Goal: Task Accomplishment & Management: Manage account settings

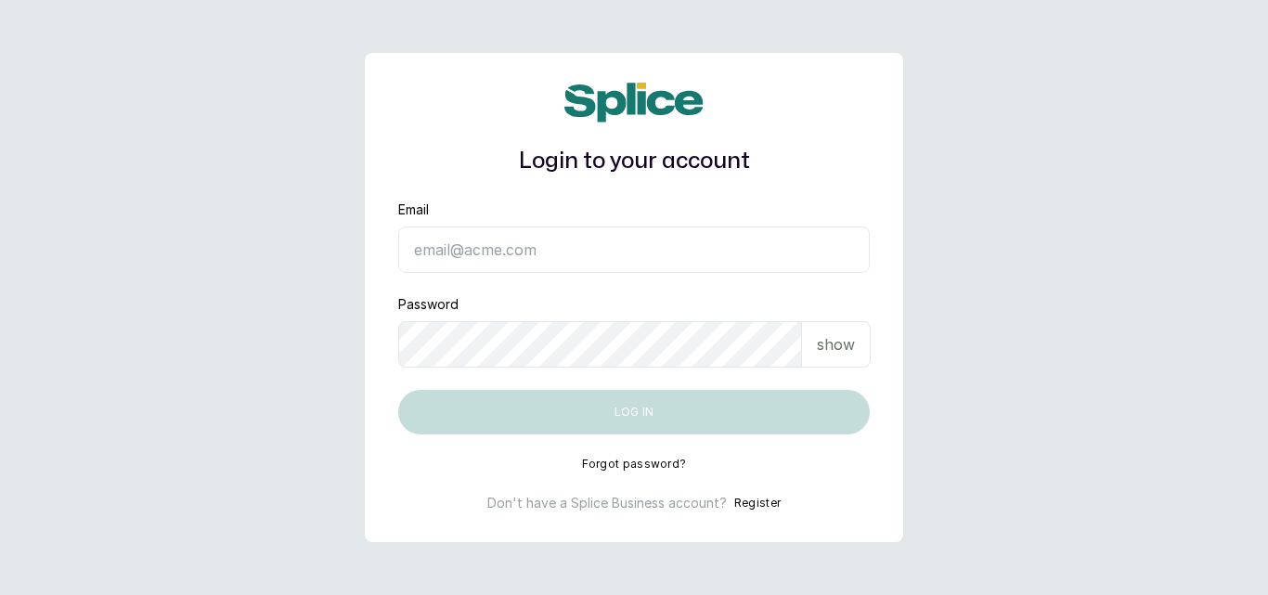
click at [452, 258] on input "Email" at bounding box center [633, 249] width 471 height 46
type input "charllysthread@gmail.com"
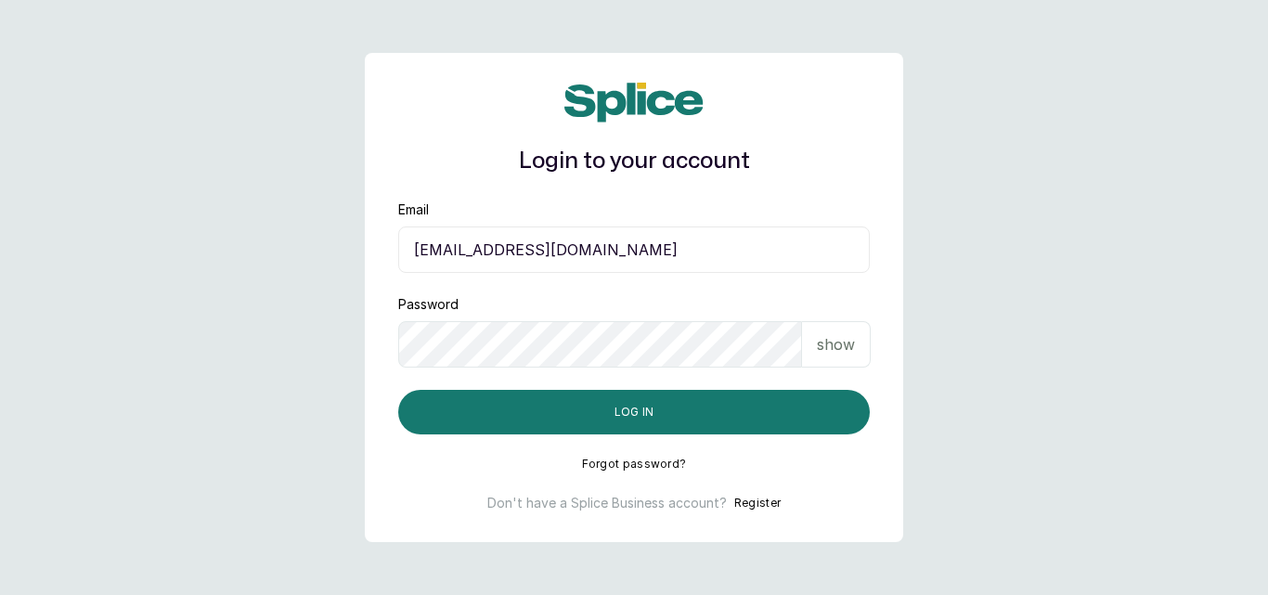
click at [848, 345] on p "show" at bounding box center [836, 344] width 38 height 22
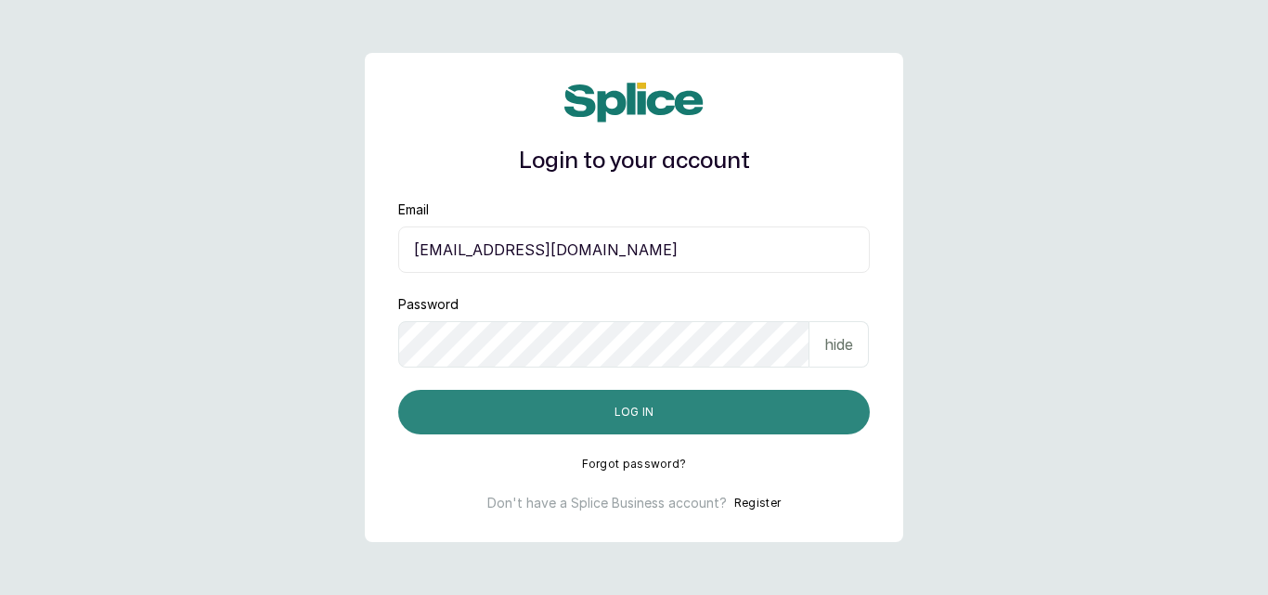
click at [559, 427] on button "Log in" at bounding box center [633, 412] width 471 height 45
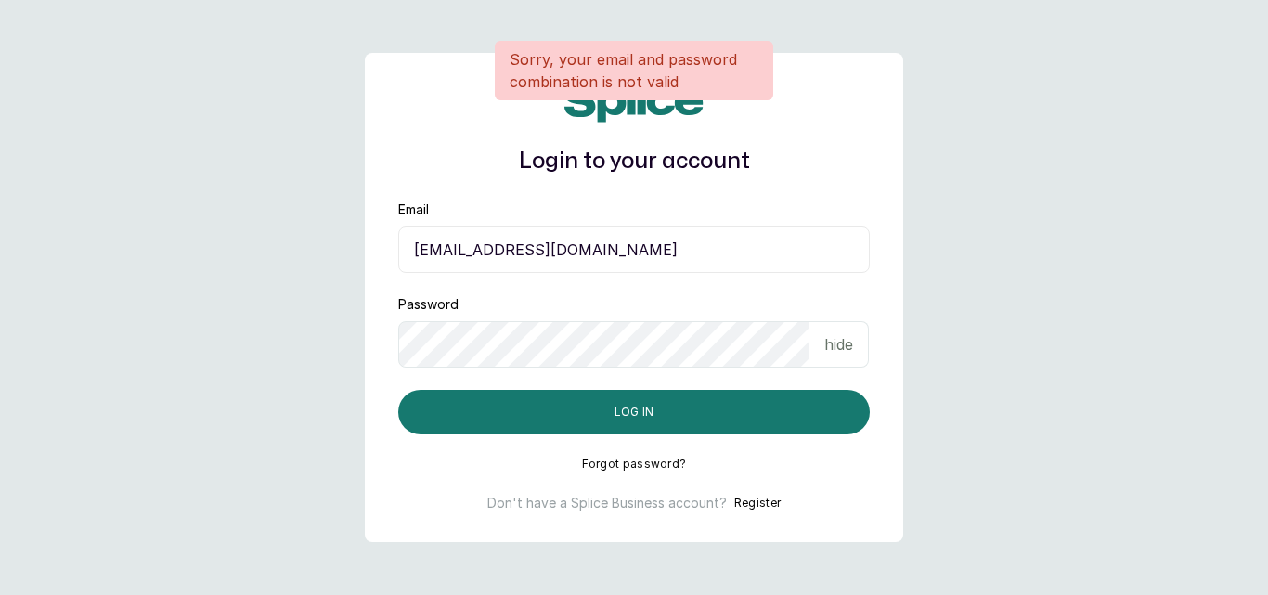
click at [372, 329] on div "Login to your account Sorry, your email and password combination is not valid E…" at bounding box center [634, 297] width 538 height 488
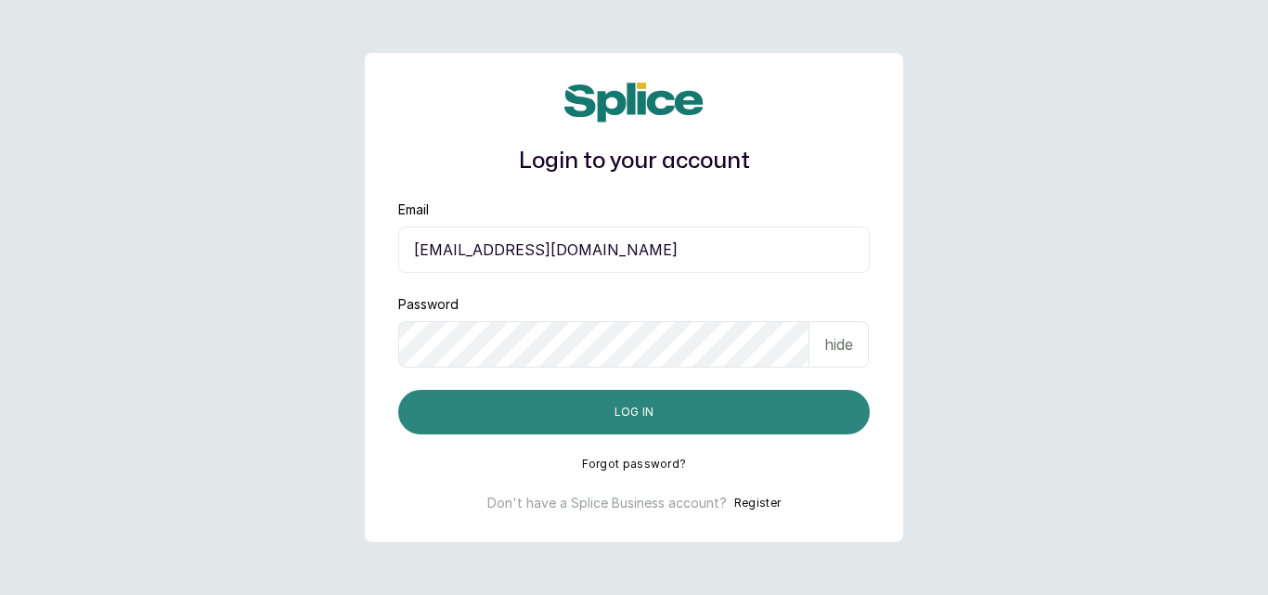
click at [451, 410] on button "Log in" at bounding box center [633, 412] width 471 height 45
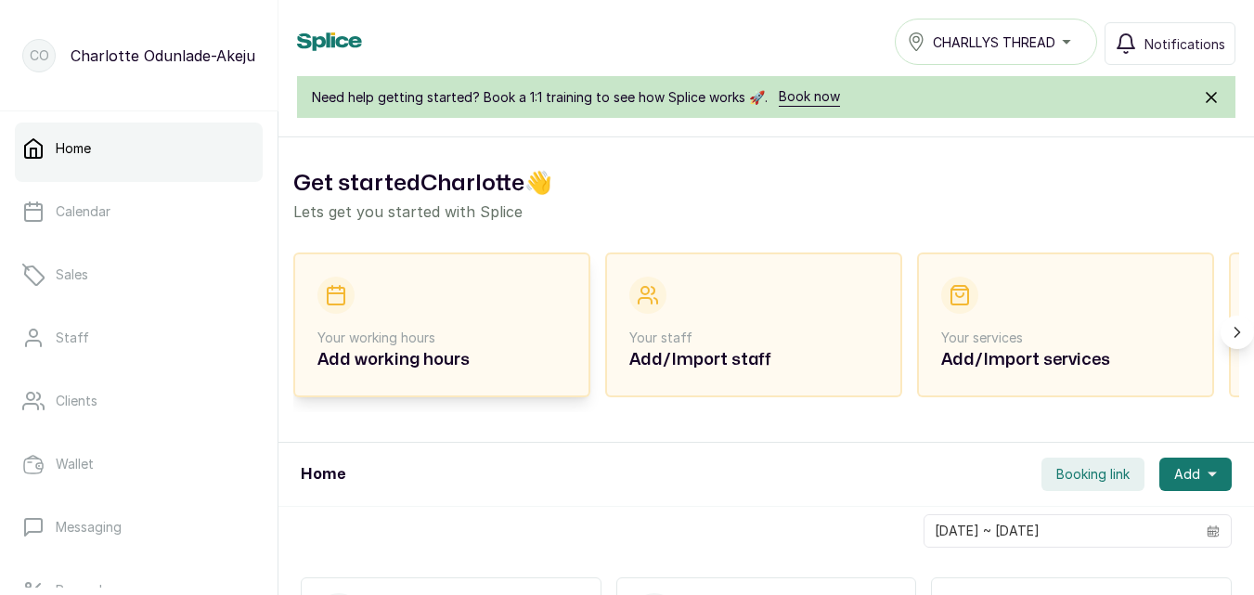
click at [398, 340] on p "Your working hours" at bounding box center [441, 337] width 249 height 19
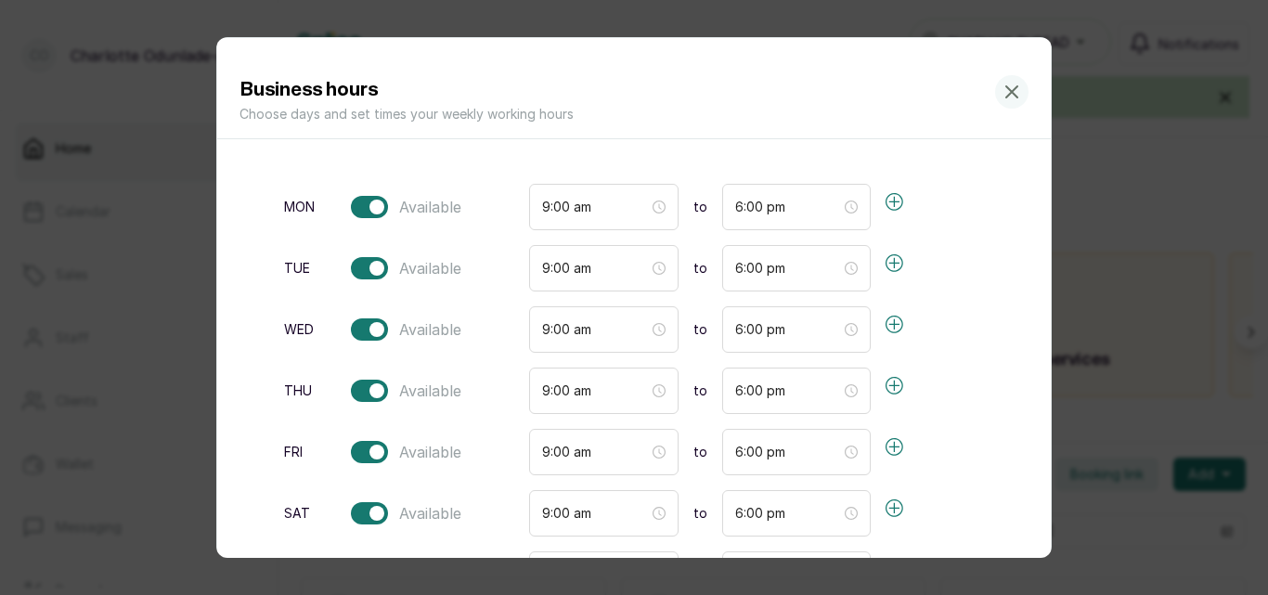
click at [888, 199] on icon "button" at bounding box center [894, 202] width 19 height 19
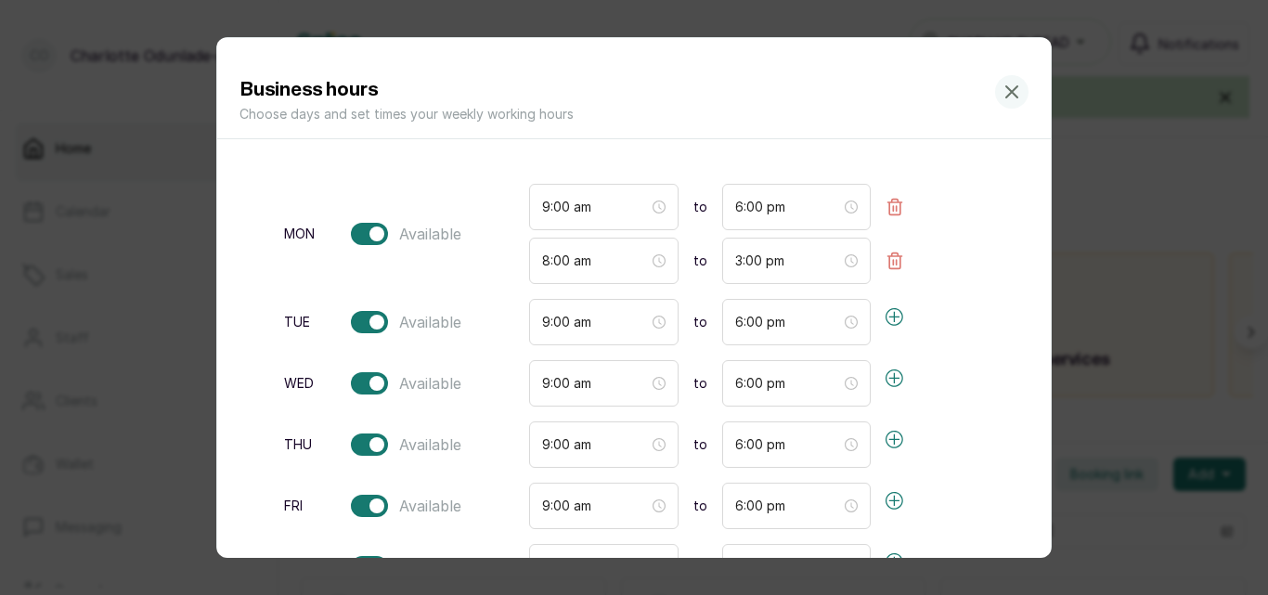
click at [888, 318] on icon "button" at bounding box center [894, 317] width 19 height 19
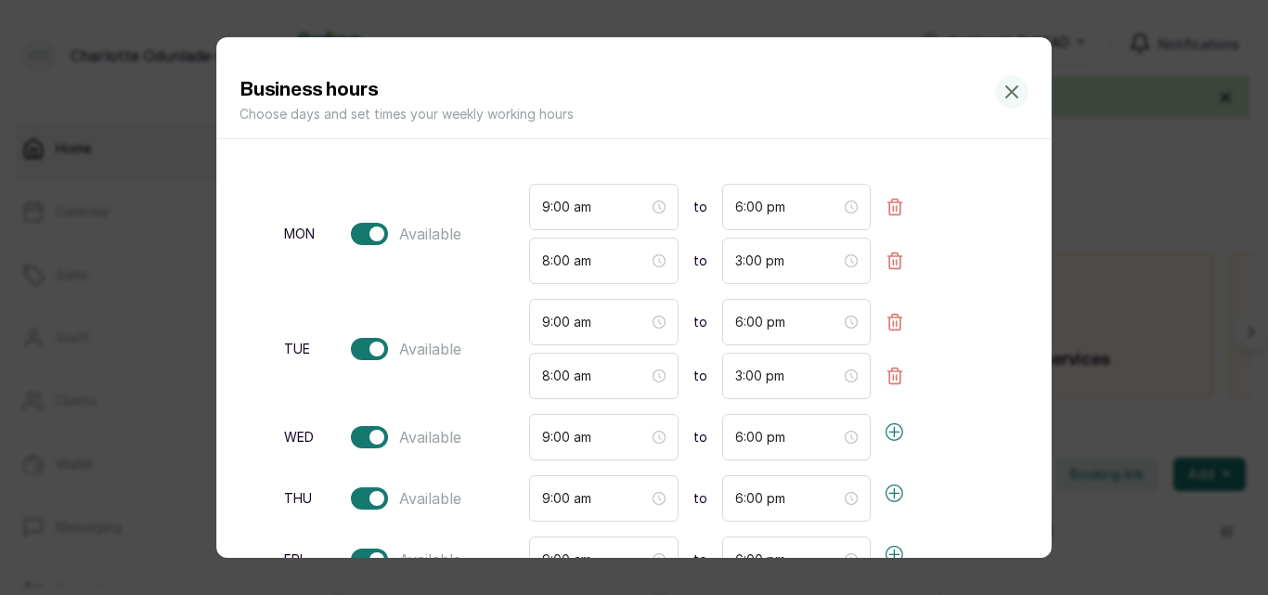
click at [899, 436] on icon "button" at bounding box center [894, 432] width 19 height 19
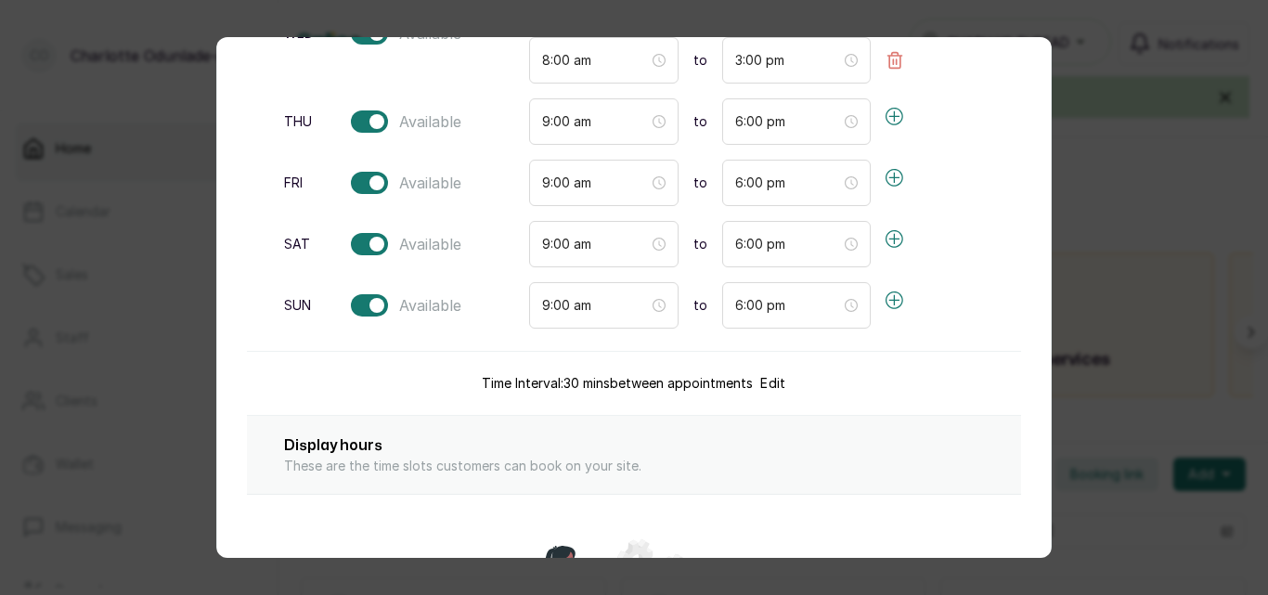
scroll to position [444, 0]
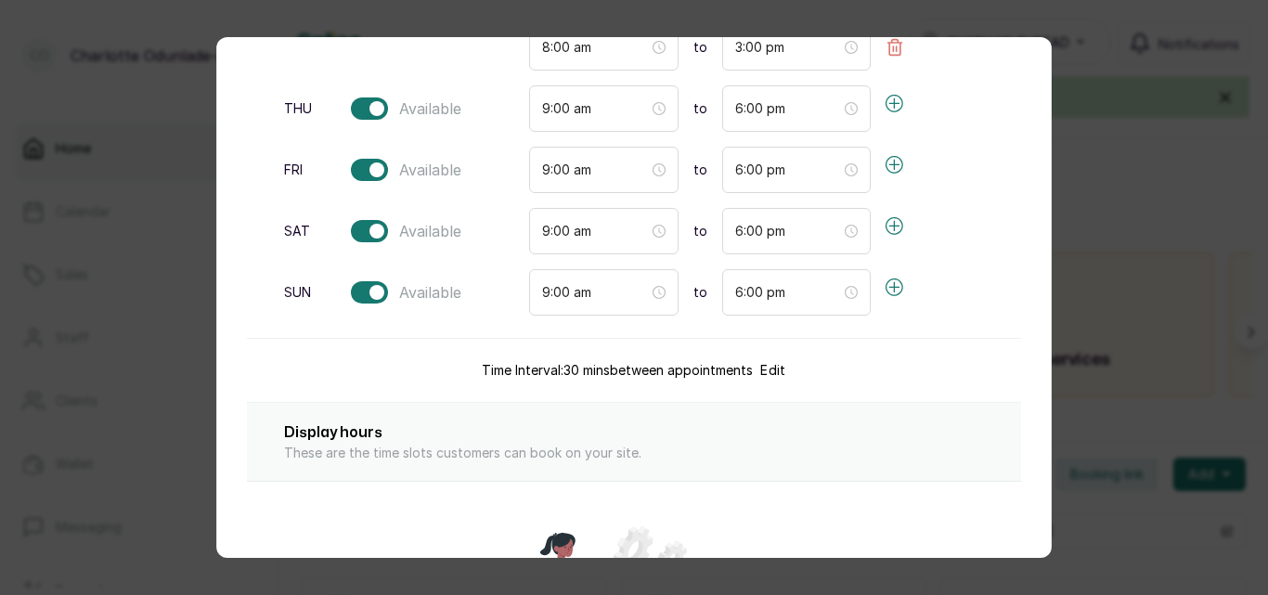
click at [905, 165] on button "button" at bounding box center [894, 165] width 48 height 37
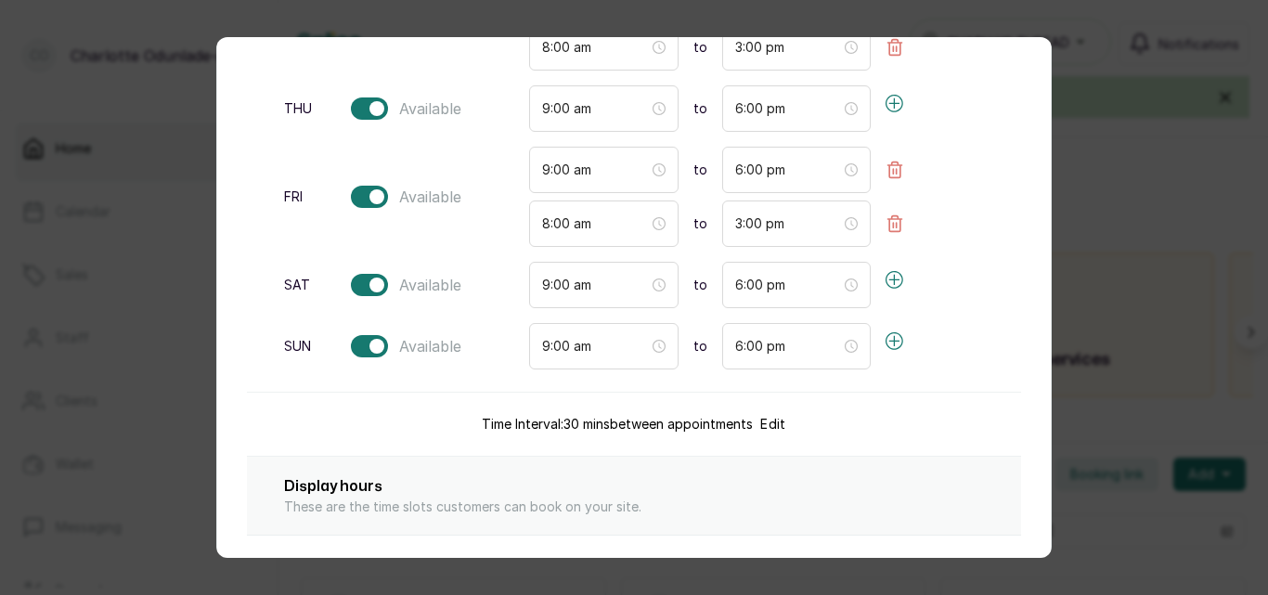
click at [886, 282] on button "button" at bounding box center [894, 280] width 48 height 37
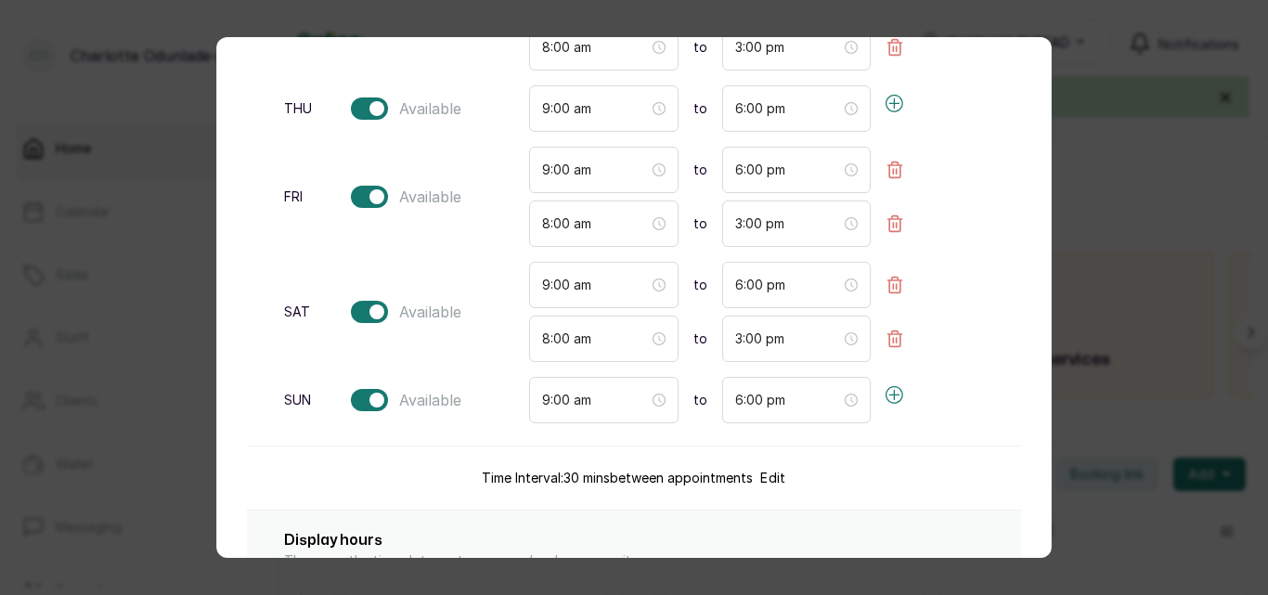
click at [900, 399] on icon "button" at bounding box center [894, 395] width 19 height 19
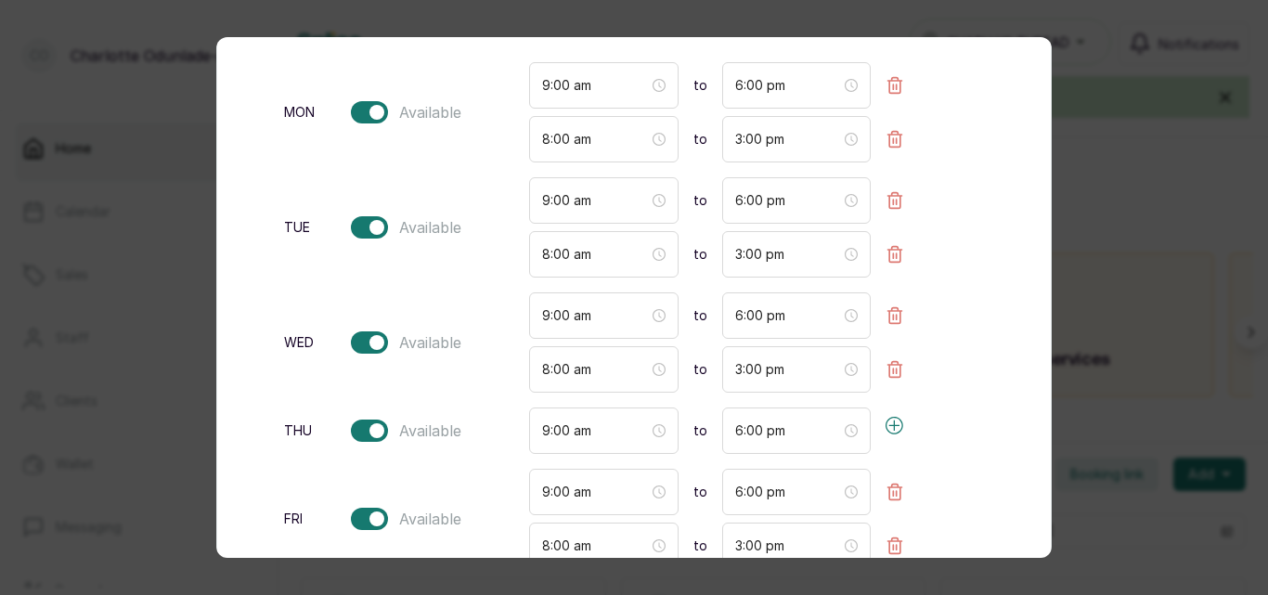
scroll to position [0, 0]
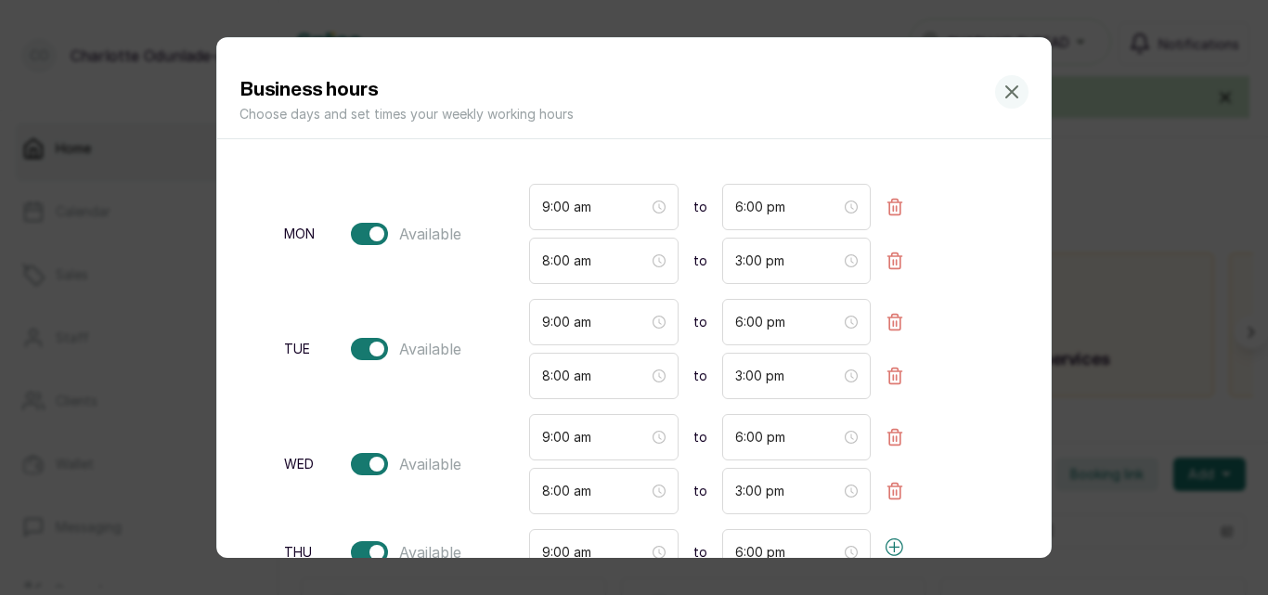
click at [1106, 172] on div "Business hours Choose days and set times your weekly working hours mon Availabl…" at bounding box center [634, 297] width 1268 height 595
click at [902, 260] on icon "button" at bounding box center [894, 260] width 19 height 19
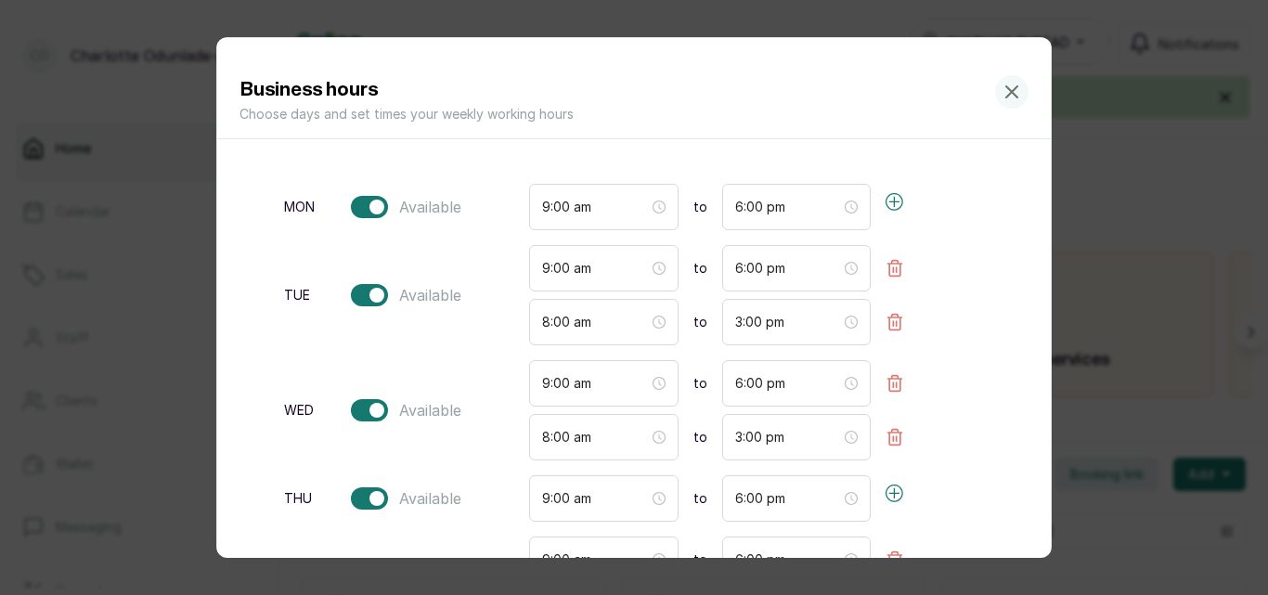
click at [900, 323] on icon "button" at bounding box center [895, 323] width 14 height 16
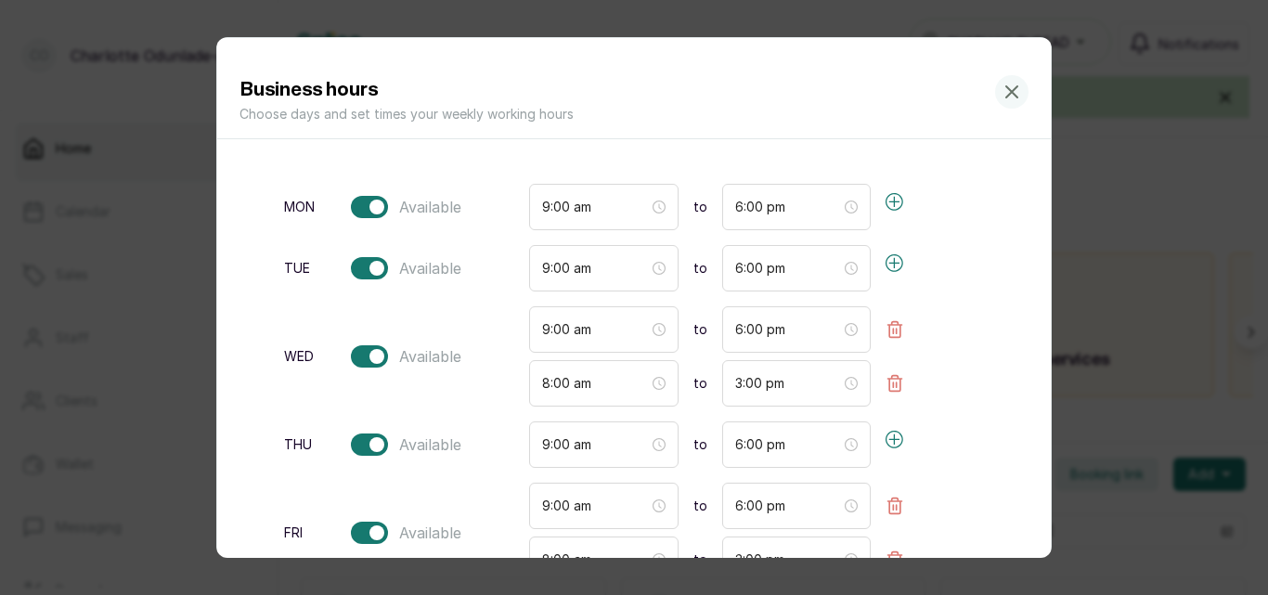
click at [897, 206] on icon "button" at bounding box center [894, 202] width 19 height 19
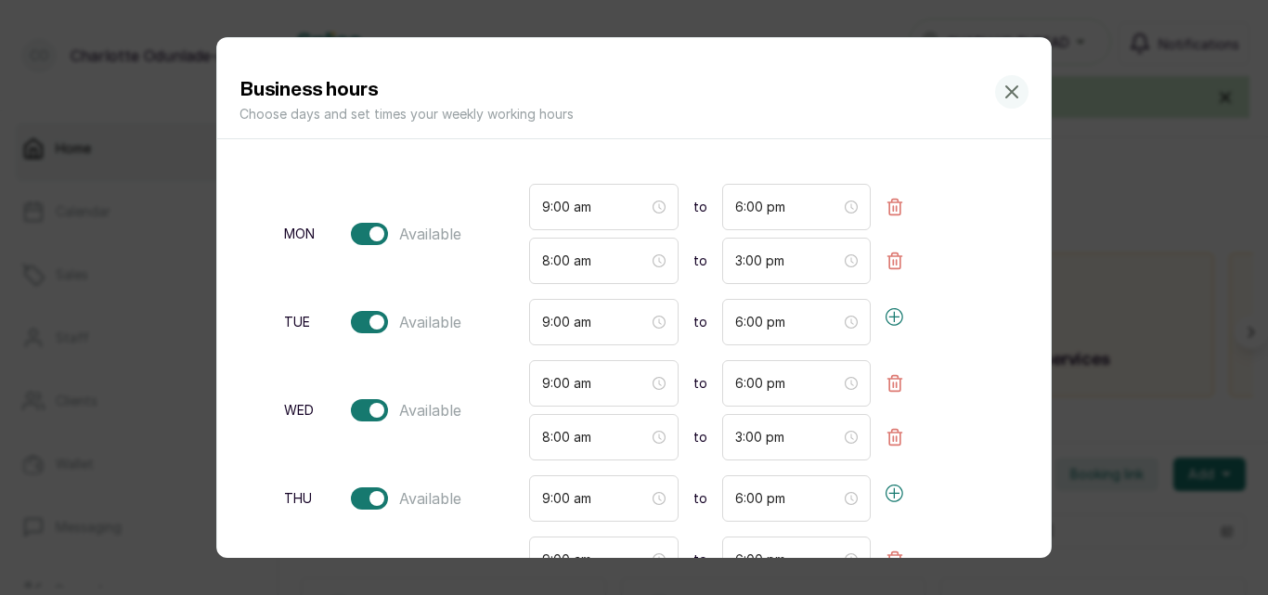
click at [895, 254] on icon "button" at bounding box center [894, 260] width 19 height 19
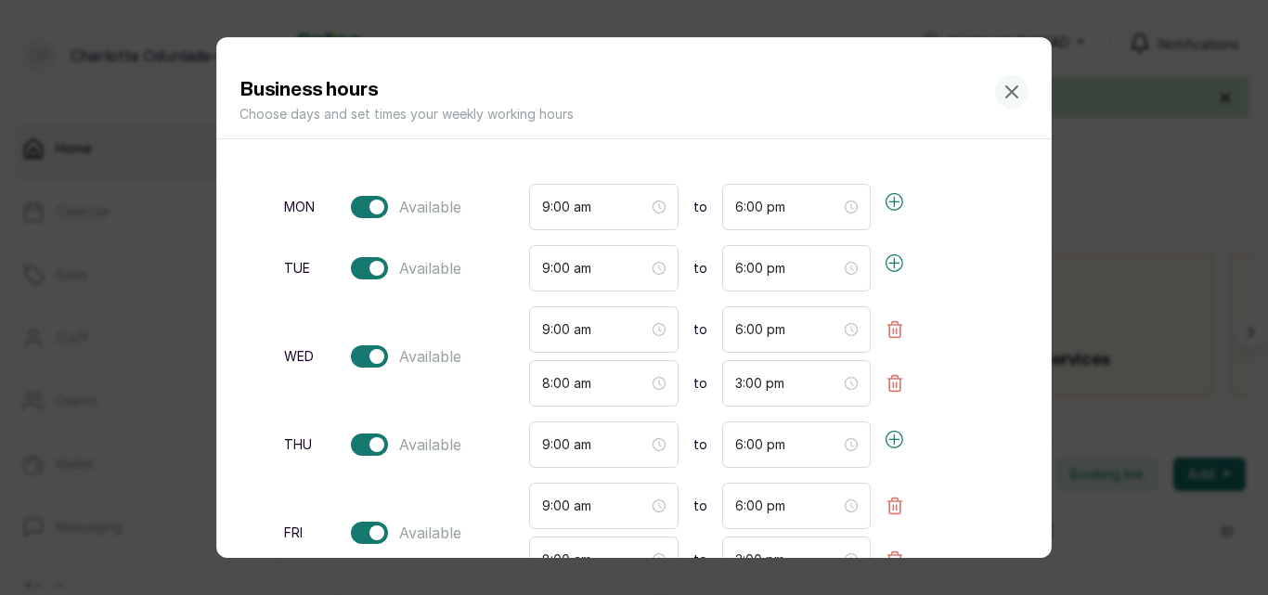
click at [891, 391] on icon "button" at bounding box center [895, 384] width 14 height 16
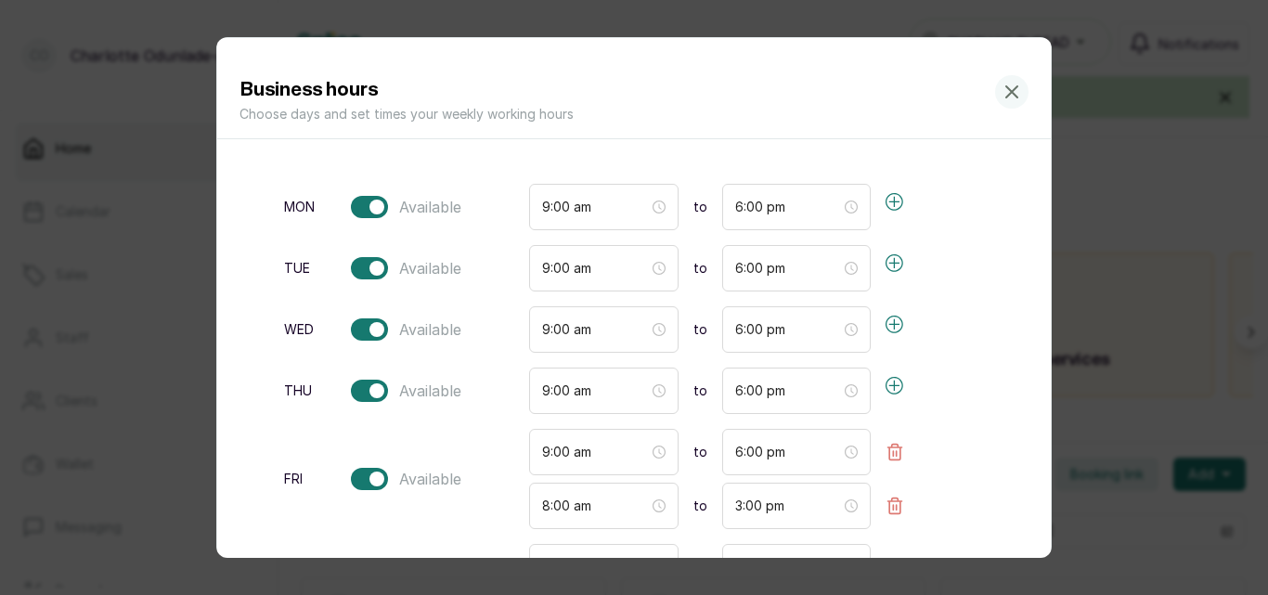
click at [895, 509] on icon "button" at bounding box center [894, 505] width 19 height 19
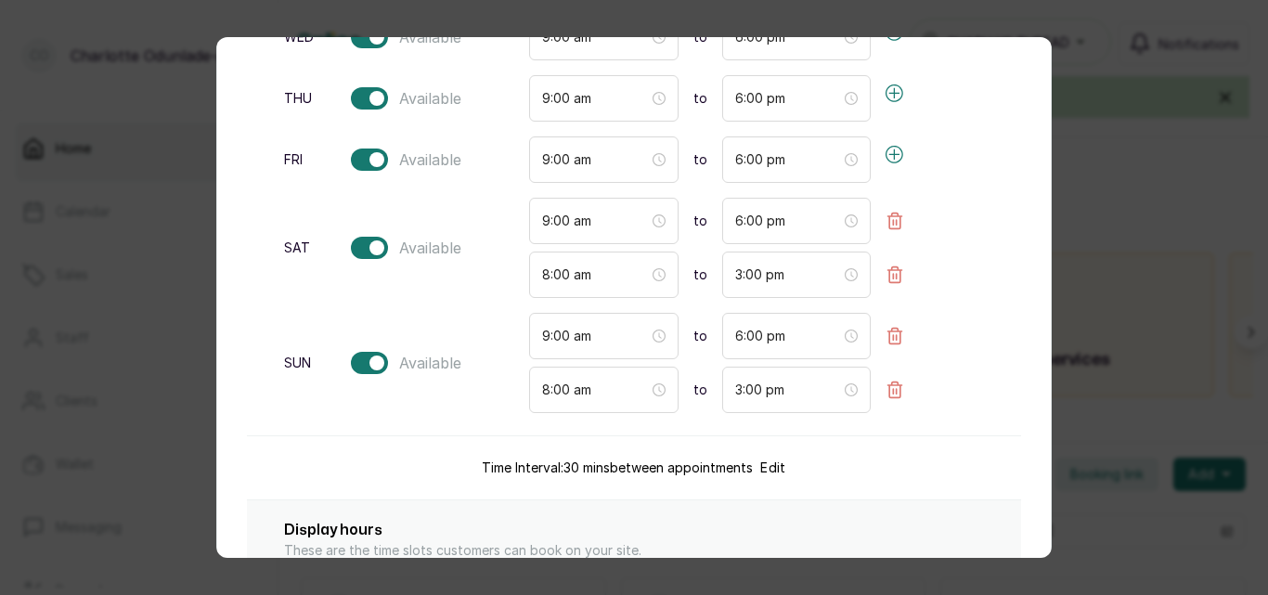
scroll to position [288, 0]
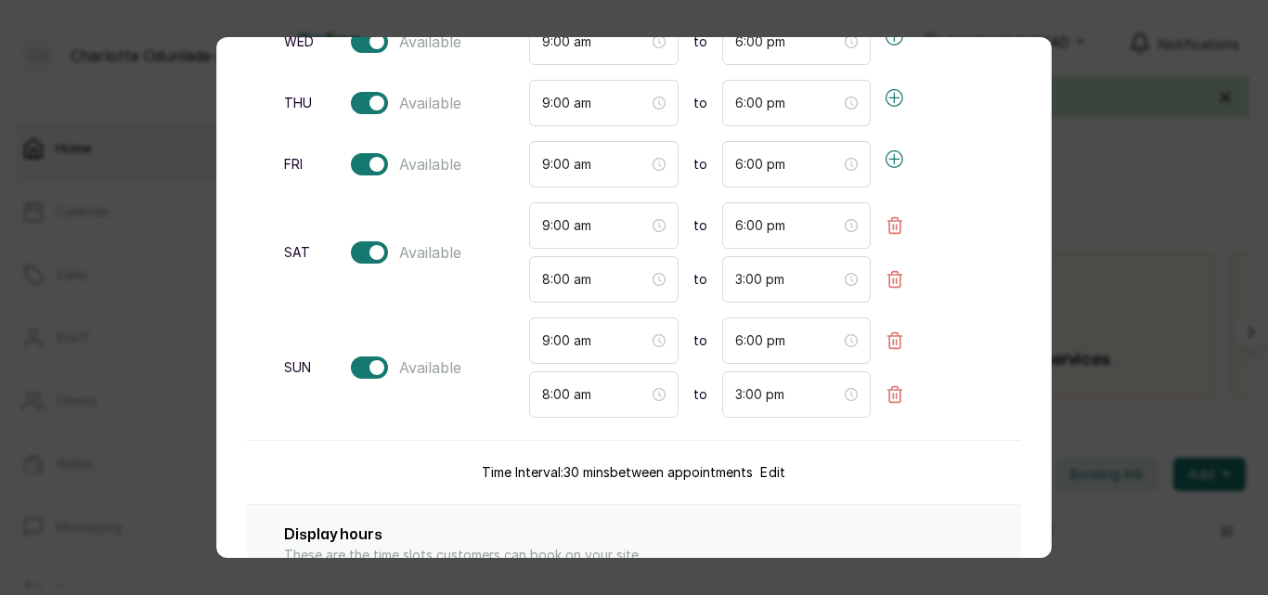
click at [898, 271] on icon "button" at bounding box center [894, 279] width 19 height 19
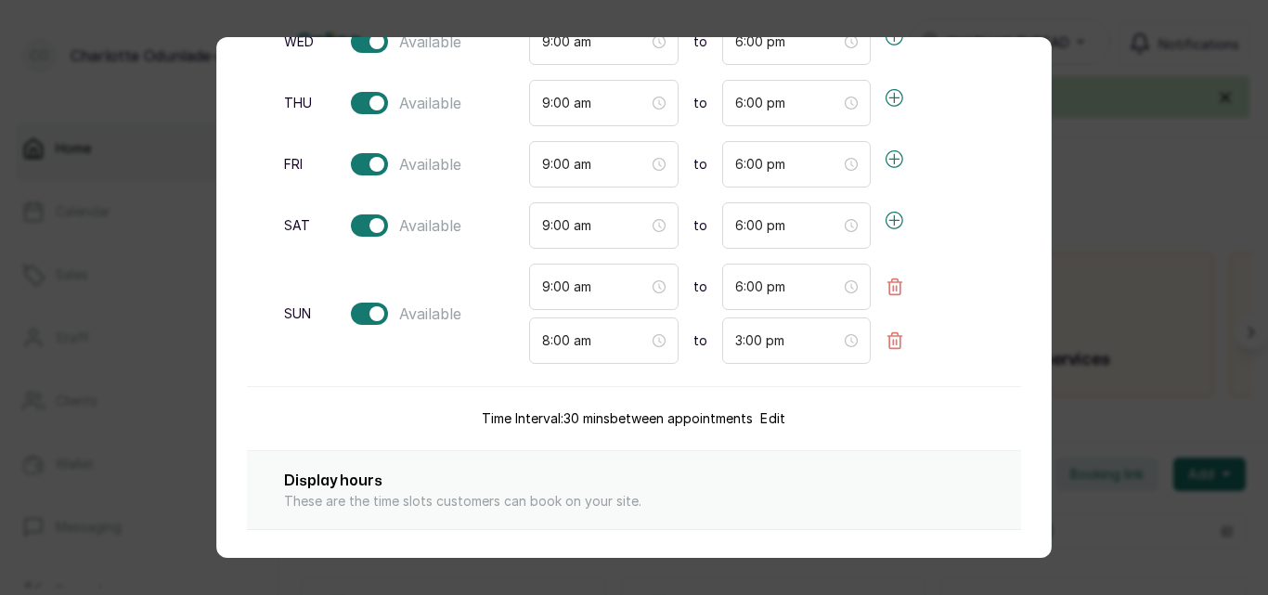
click at [901, 333] on icon "button" at bounding box center [894, 340] width 19 height 19
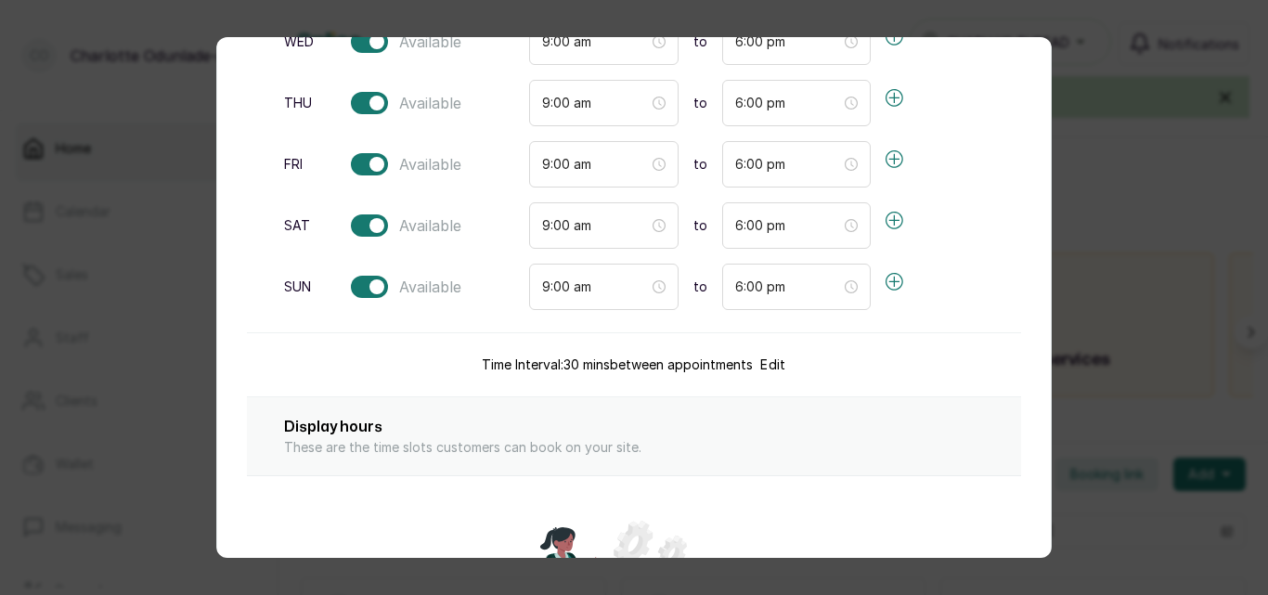
click at [1153, 226] on div "Business hours Choose days and set times your weekly working hours mon Availabl…" at bounding box center [634, 297] width 1268 height 595
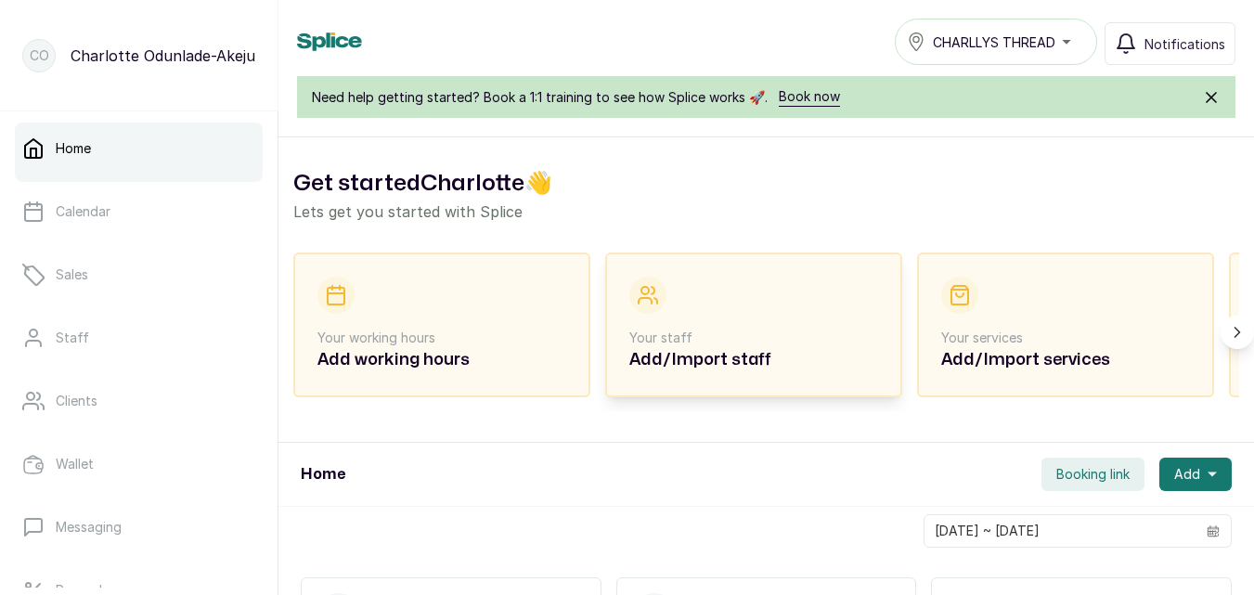
click at [725, 339] on p "Your staff" at bounding box center [753, 337] width 249 height 19
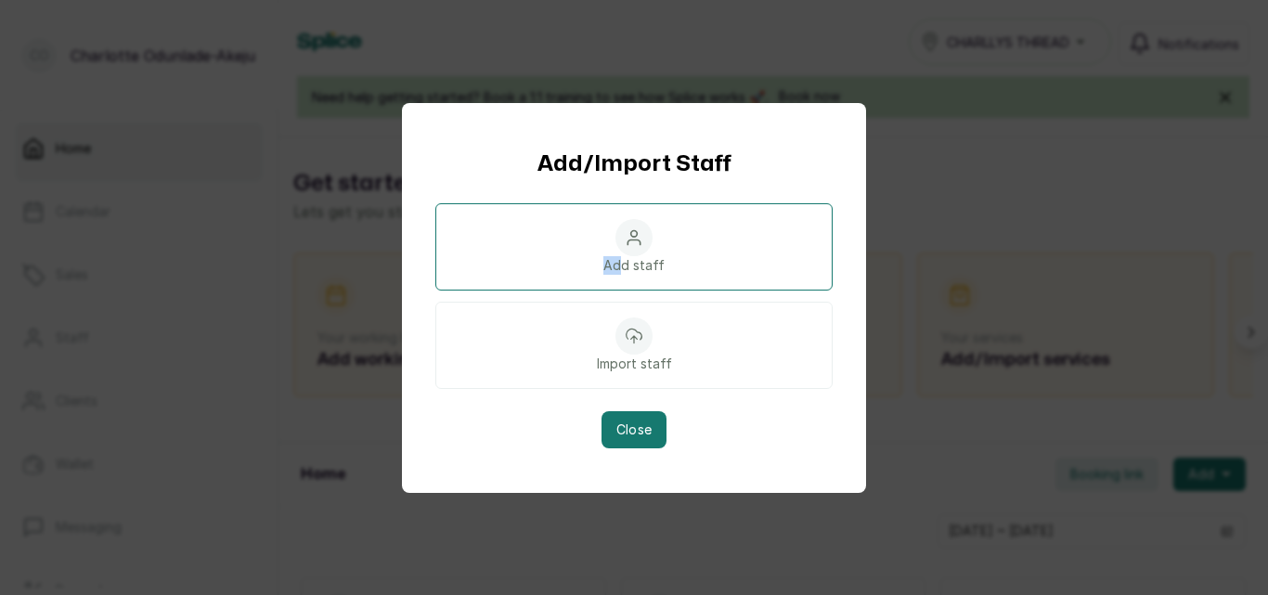
click at [625, 254] on div "Add staff" at bounding box center [633, 246] width 397 height 87
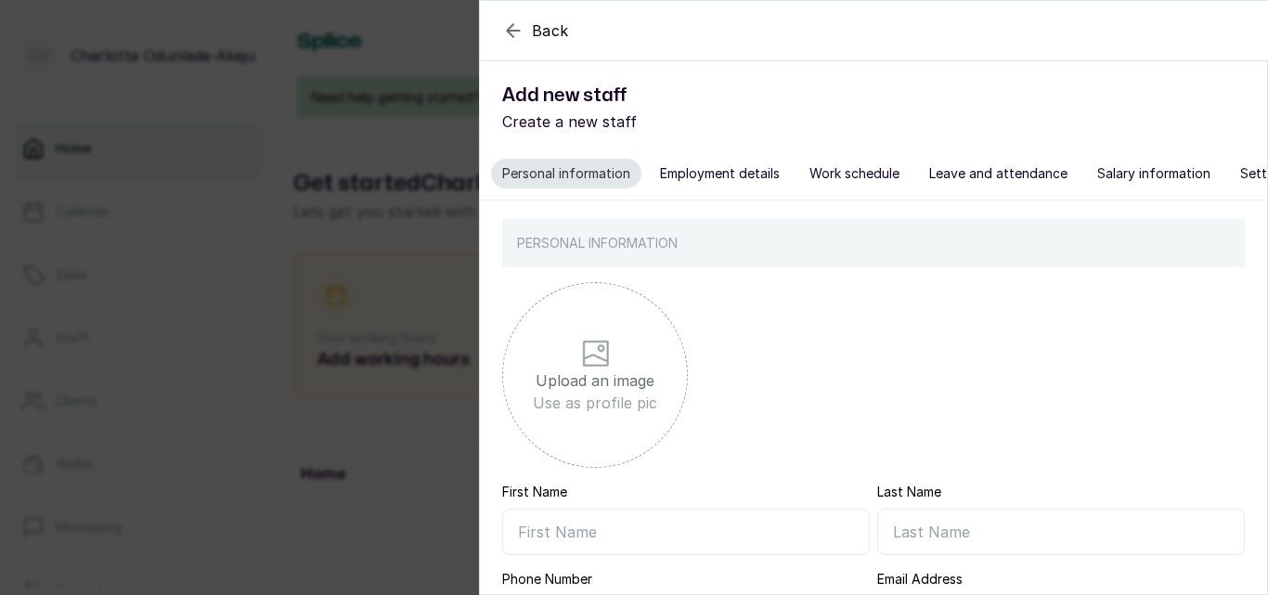
scroll to position [0, 56]
click at [508, 33] on icon "button" at bounding box center [513, 30] width 22 height 22
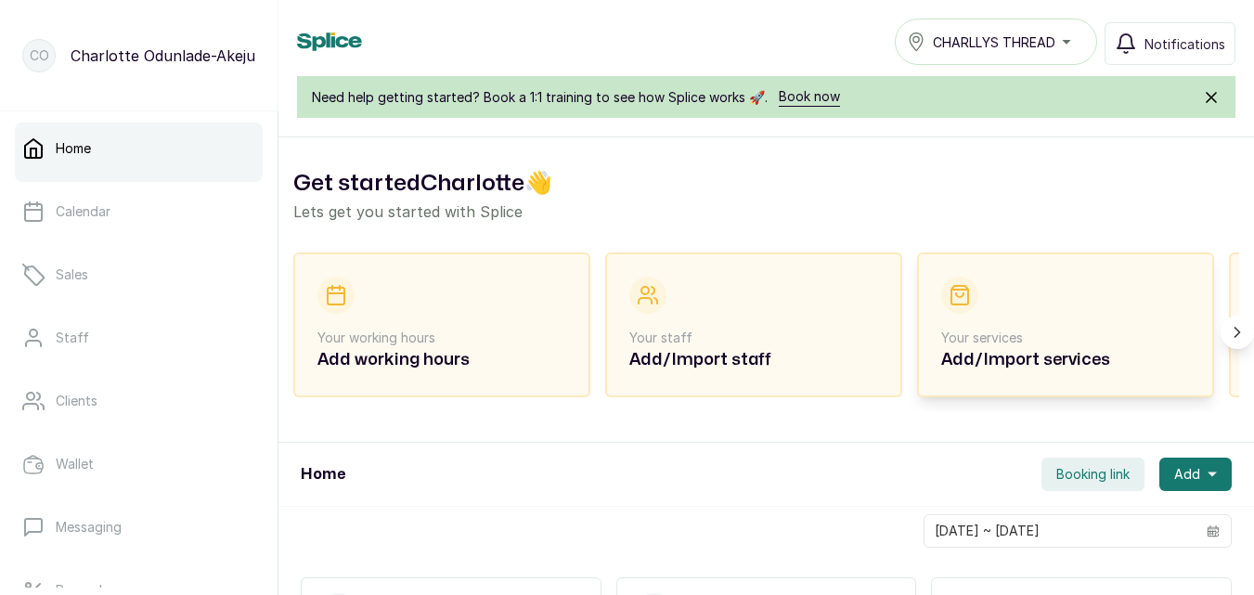
click at [986, 309] on div "Your services Add/Import services" at bounding box center [1065, 325] width 249 height 97
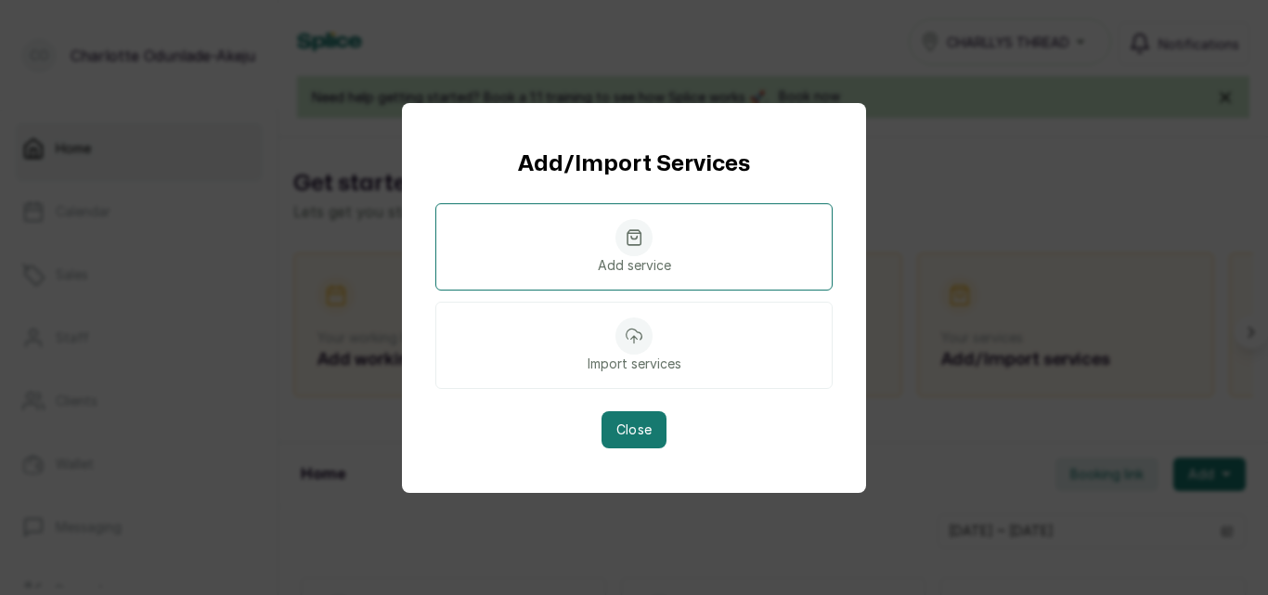
click at [644, 247] on div at bounding box center [633, 237] width 37 height 37
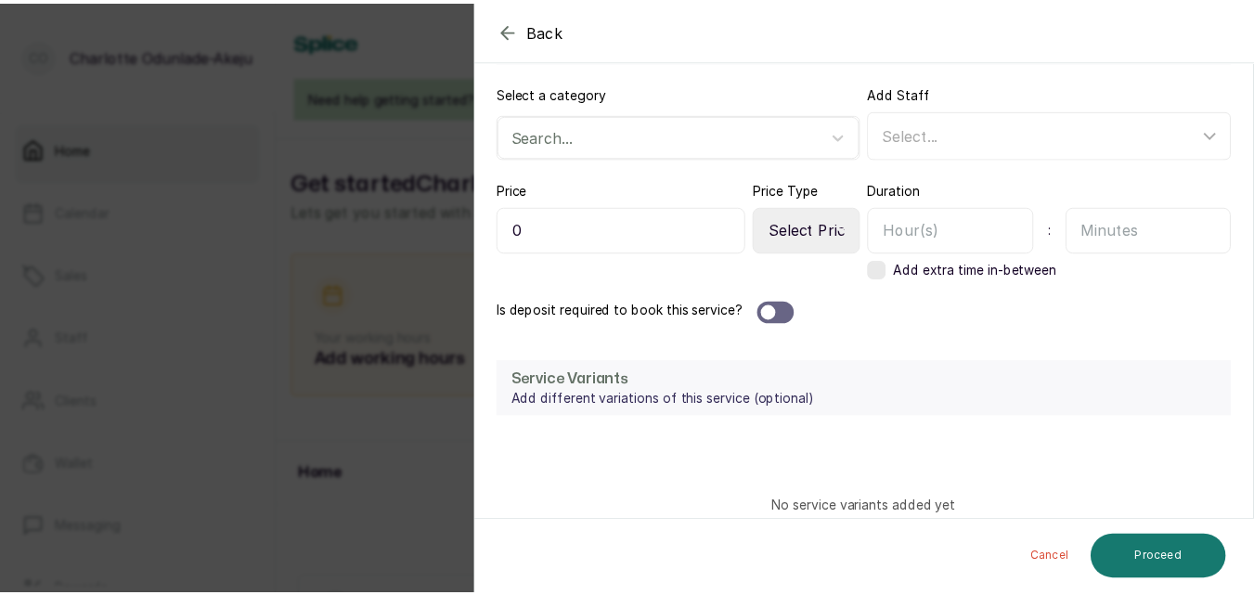
scroll to position [541, 0]
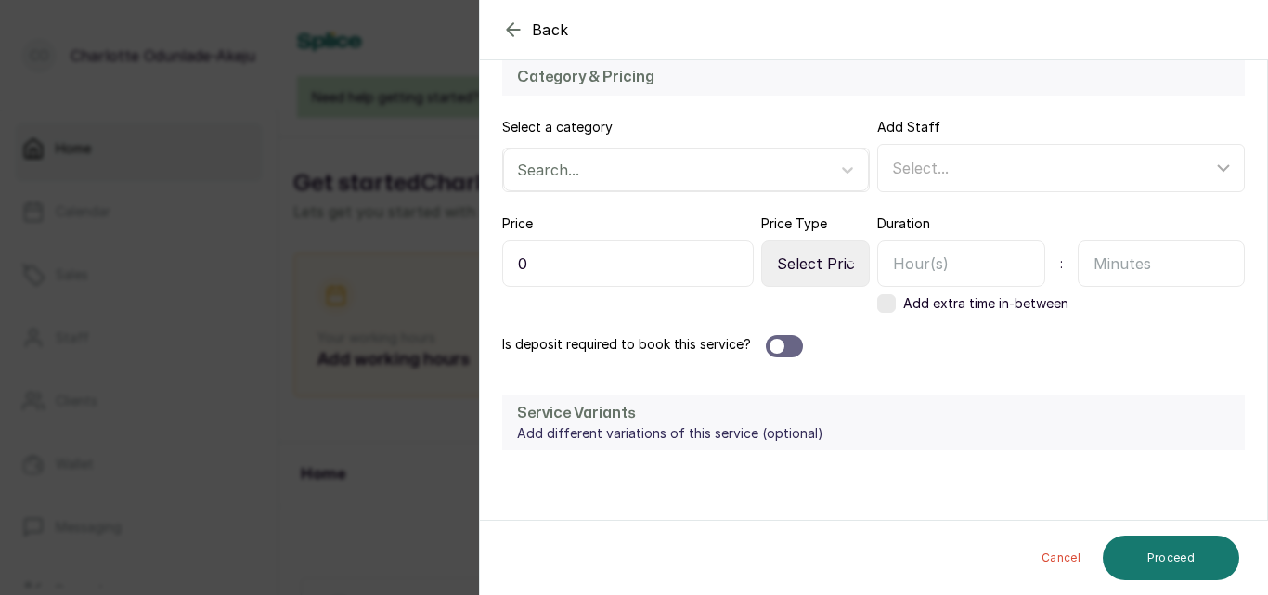
click at [354, 232] on div "Back Service Add a new service sudo npm run dev Service details Instructions & …" at bounding box center [634, 297] width 1268 height 595
click at [330, 162] on div "Back Service Add a new service sudo npm run dev Service details Instructions & …" at bounding box center [634, 297] width 1268 height 595
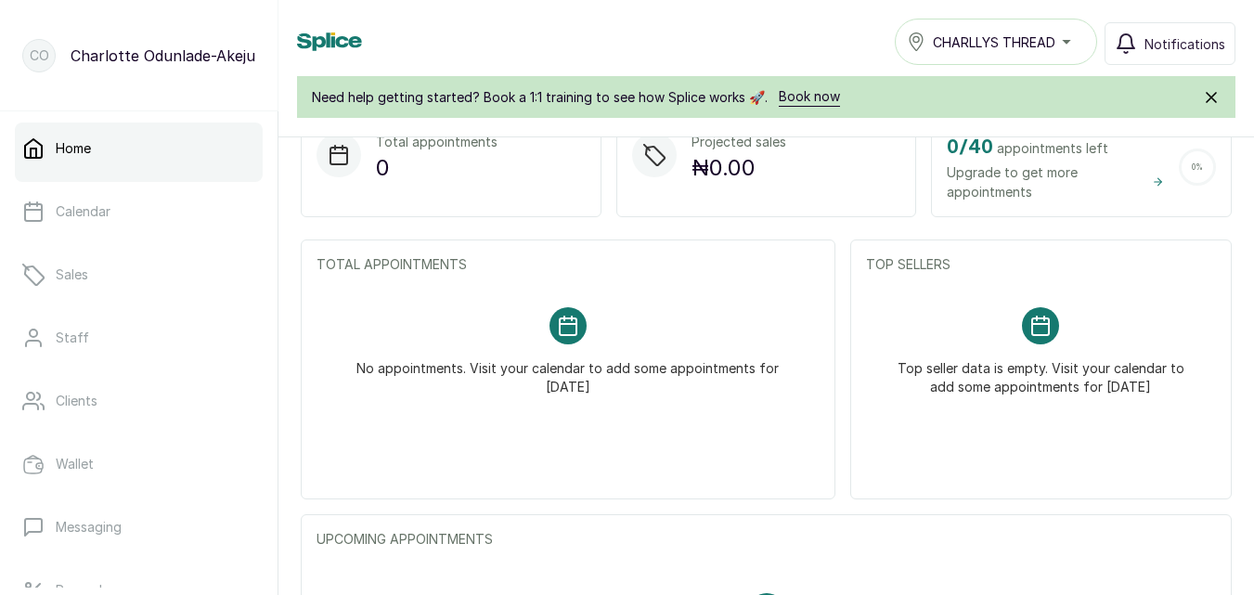
scroll to position [409, 0]
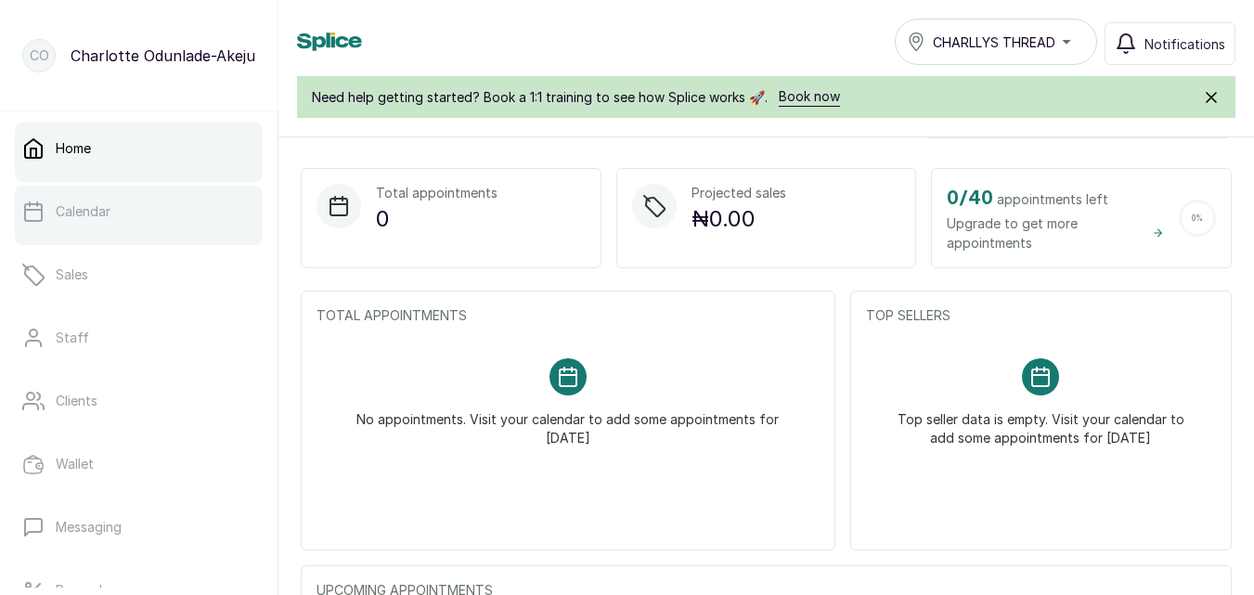
click at [131, 229] on link "Calendar" at bounding box center [139, 212] width 248 height 52
